Goal: Task Accomplishment & Management: Manage account settings

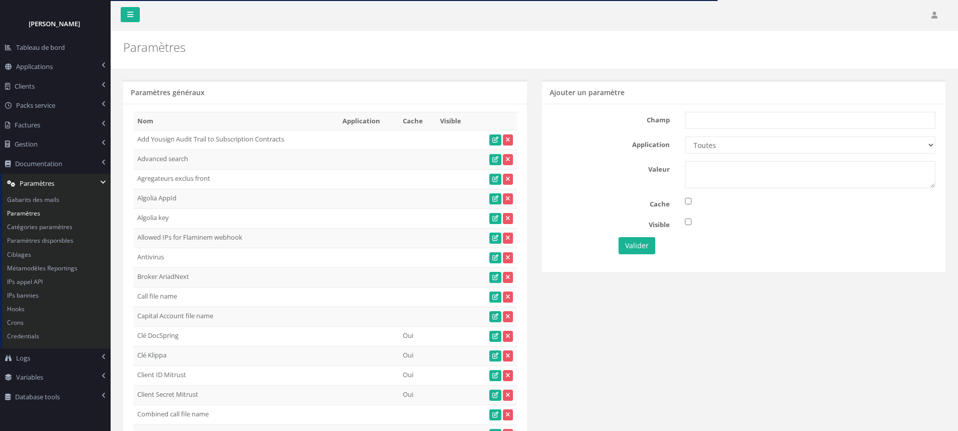
click at [423, 88] on div "Paramètres généraux" at bounding box center [325, 91] width 404 height 24
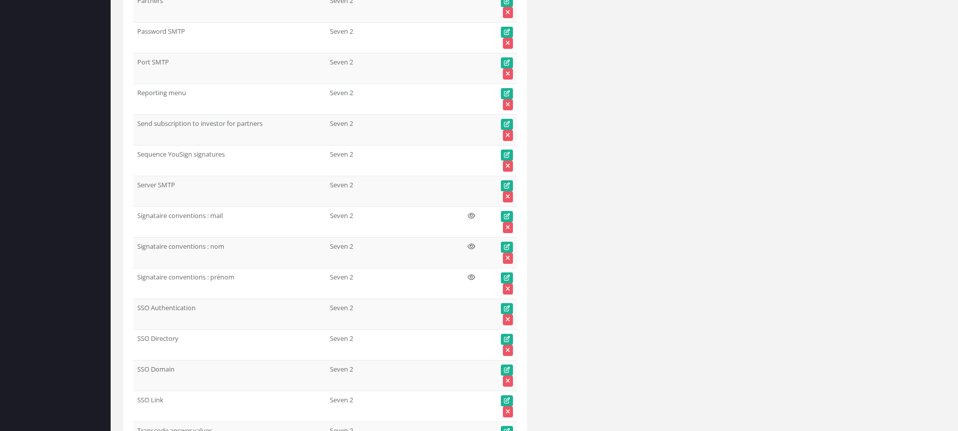
scroll to position [49728, 0]
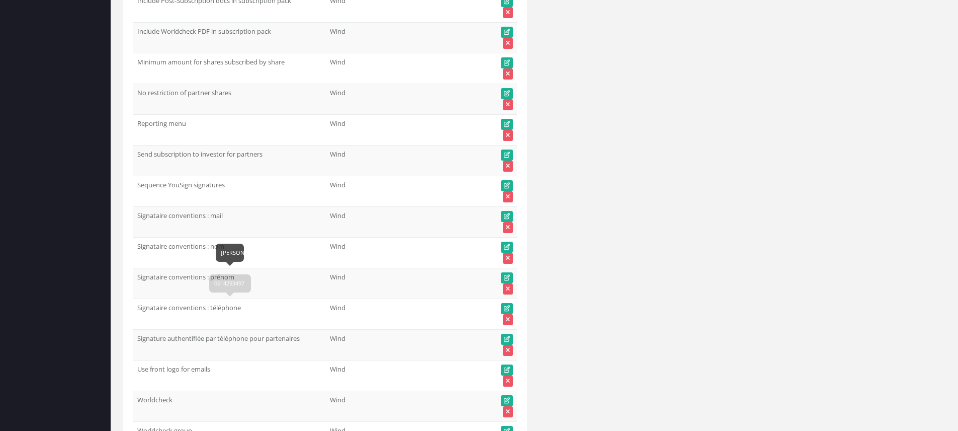
click at [190, 305] on td "Signataire conventions : téléphone" at bounding box center [229, 313] width 193 height 31
click at [190, 306] on td "Signataire conventions : téléphone" at bounding box center [229, 313] width 193 height 31
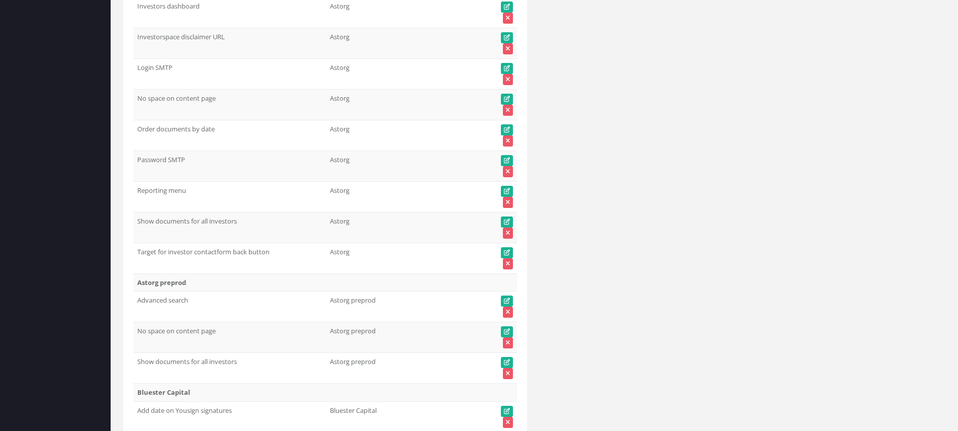
scroll to position [0, 0]
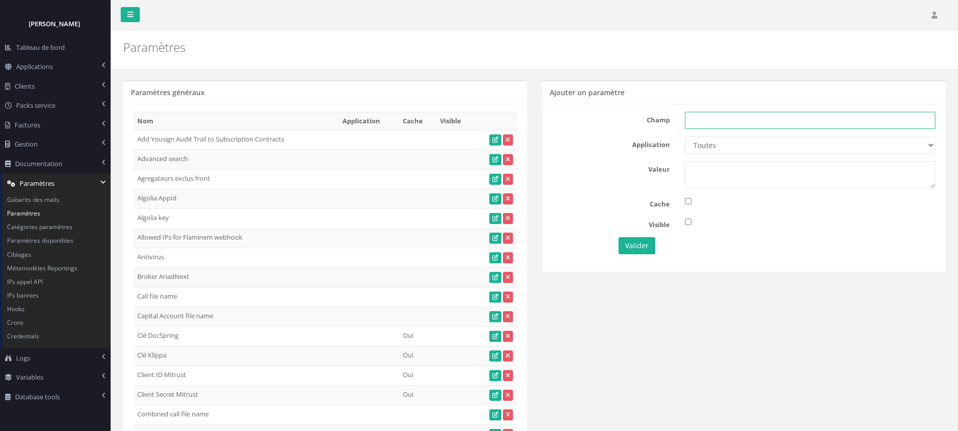
click at [747, 119] on input "text" at bounding box center [810, 120] width 251 height 17
paste input "Signataire conventions : téléphone"
type input "Signataire conventions : téléphone"
click at [811, 141] on select "Toutes Aloe Private Equity Alpin Capital API Access to My DB API demo Astorg As…" at bounding box center [810, 144] width 251 height 17
select select "60"
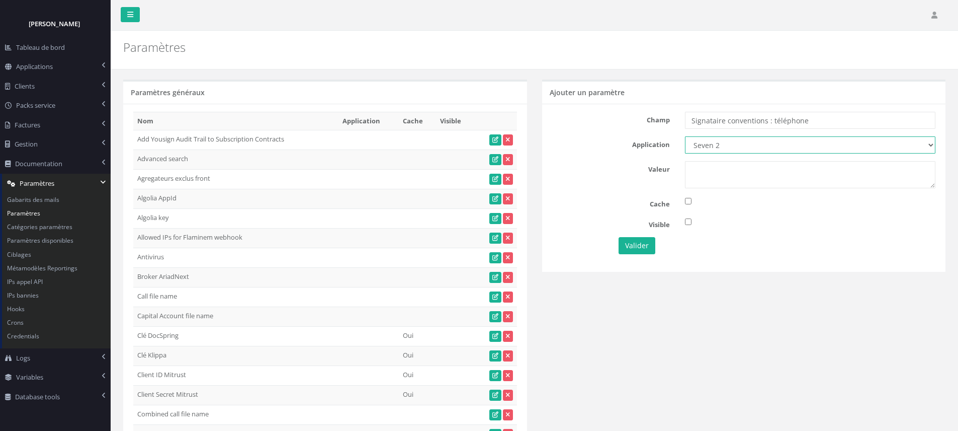
click at [685, 136] on select "Toutes Aloe Private Equity Alpin Capital API Access to My DB API demo Astorg As…" at bounding box center [810, 144] width 251 height 17
click at [757, 184] on textarea at bounding box center [810, 174] width 251 height 27
click at [688, 221] on input "checkbox" at bounding box center [688, 221] width 7 height 7
checkbox input "true"
click at [646, 243] on button "Valider" at bounding box center [637, 245] width 37 height 17
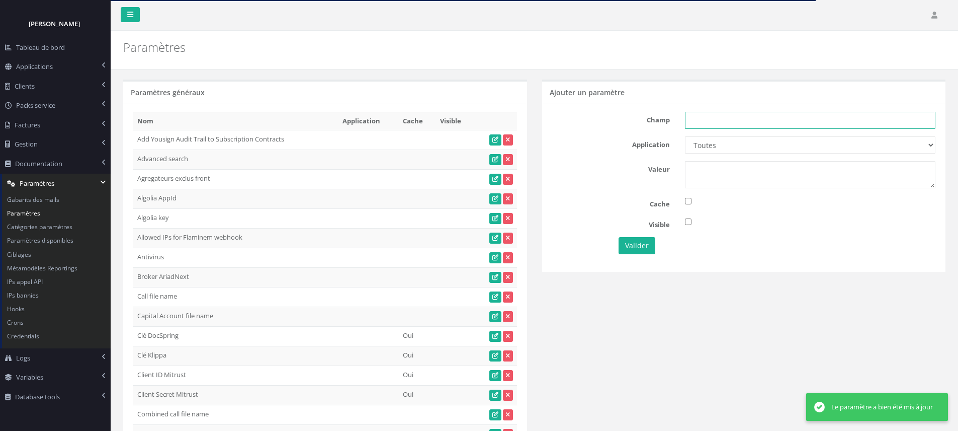
click at [748, 121] on input "text" at bounding box center [810, 120] width 251 height 17
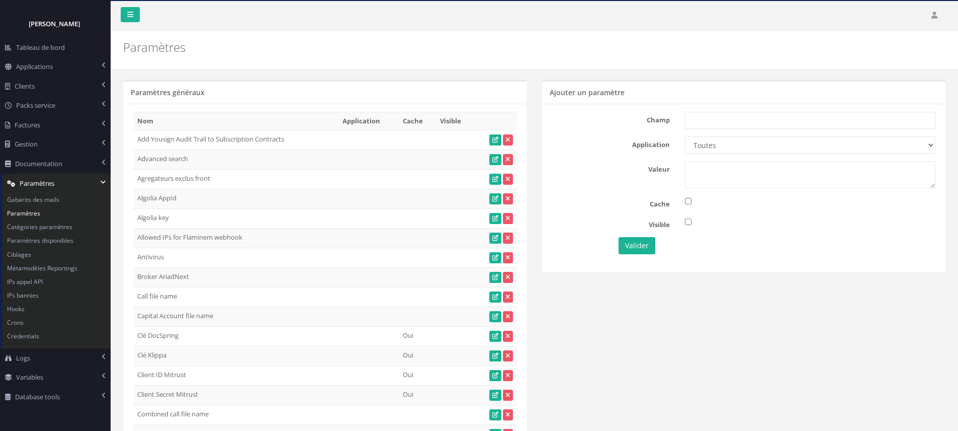
scroll to position [3144, 0]
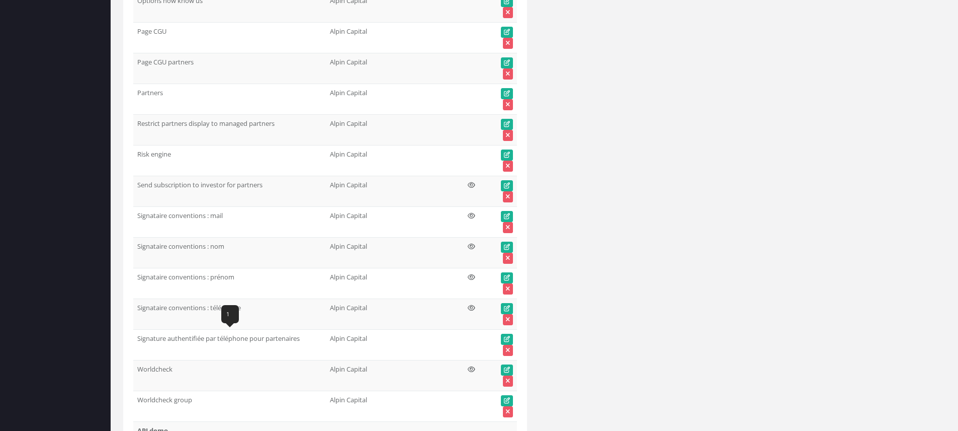
click at [246, 339] on td "Signature authentifiée par téléphone pour partenaires" at bounding box center [229, 344] width 193 height 31
copy tr "Signature authentifiée par téléphone pour partenaires"
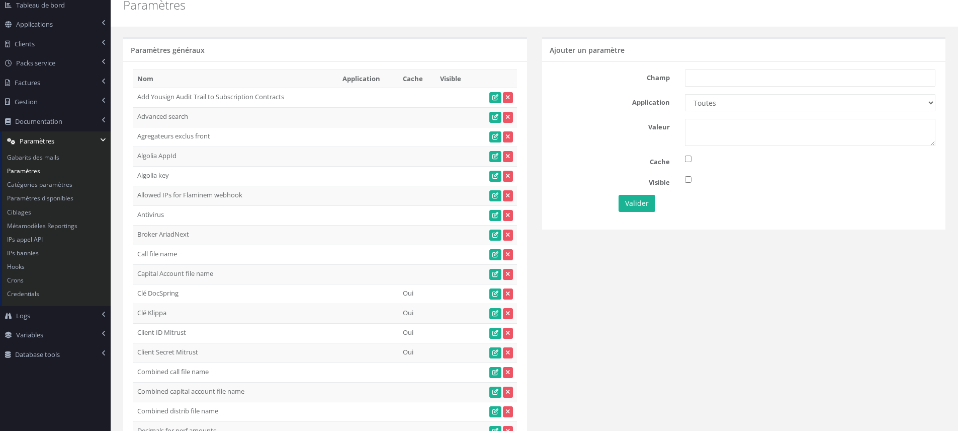
scroll to position [0, 0]
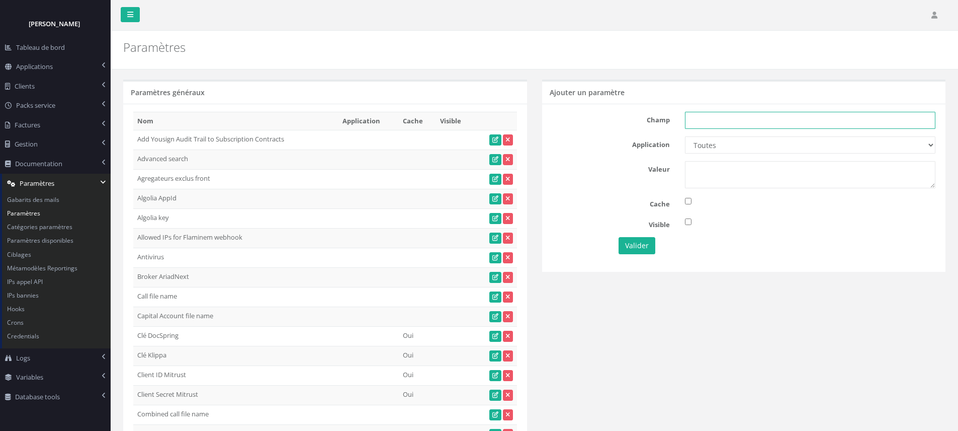
click at [731, 120] on input "text" at bounding box center [810, 120] width 251 height 17
paste input "Signature authentifiée par téléphone pour partenaires"
type input "Signature authentifiée par téléphone pour partenaires"
click at [725, 148] on select "Toutes Aloe Private Equity Alpin Capital API Access to My DB API demo Astorg As…" at bounding box center [810, 144] width 251 height 17
select select "60"
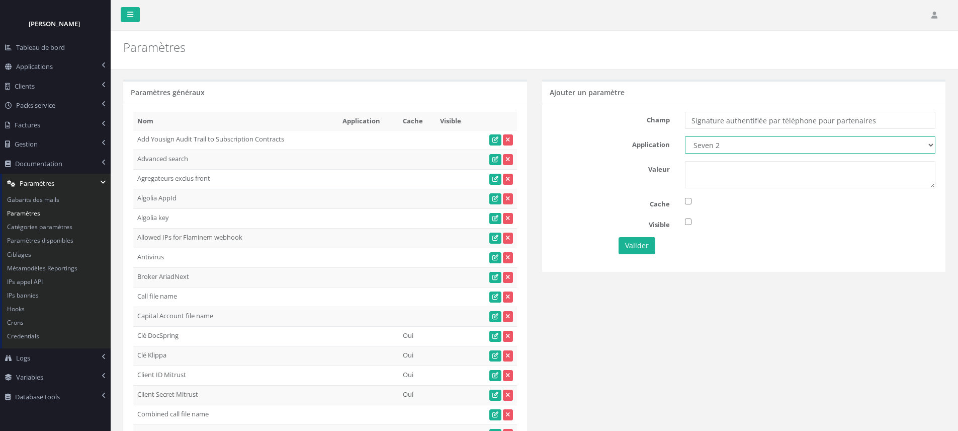
click at [685, 136] on select "Toutes Aloe Private Equity Alpin Capital API Access to My DB API demo Astorg As…" at bounding box center [810, 144] width 251 height 17
click at [729, 177] on textarea at bounding box center [810, 174] width 251 height 27
type textarea "1"
click at [685, 221] on input "checkbox" at bounding box center [688, 221] width 7 height 7
checkbox input "true"
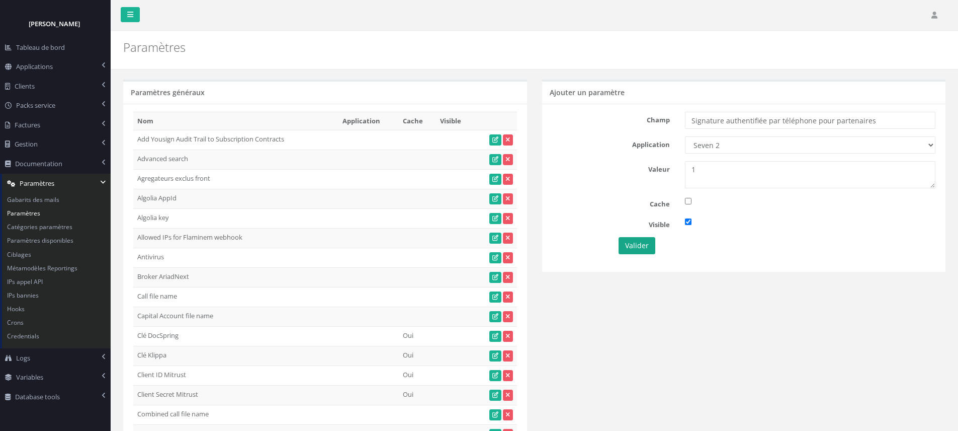
click at [618, 239] on div "Valider" at bounding box center [677, 245] width 133 height 17
click at [639, 242] on button "Valider" at bounding box center [637, 245] width 37 height 17
